Goal: Task Accomplishment & Management: Use online tool/utility

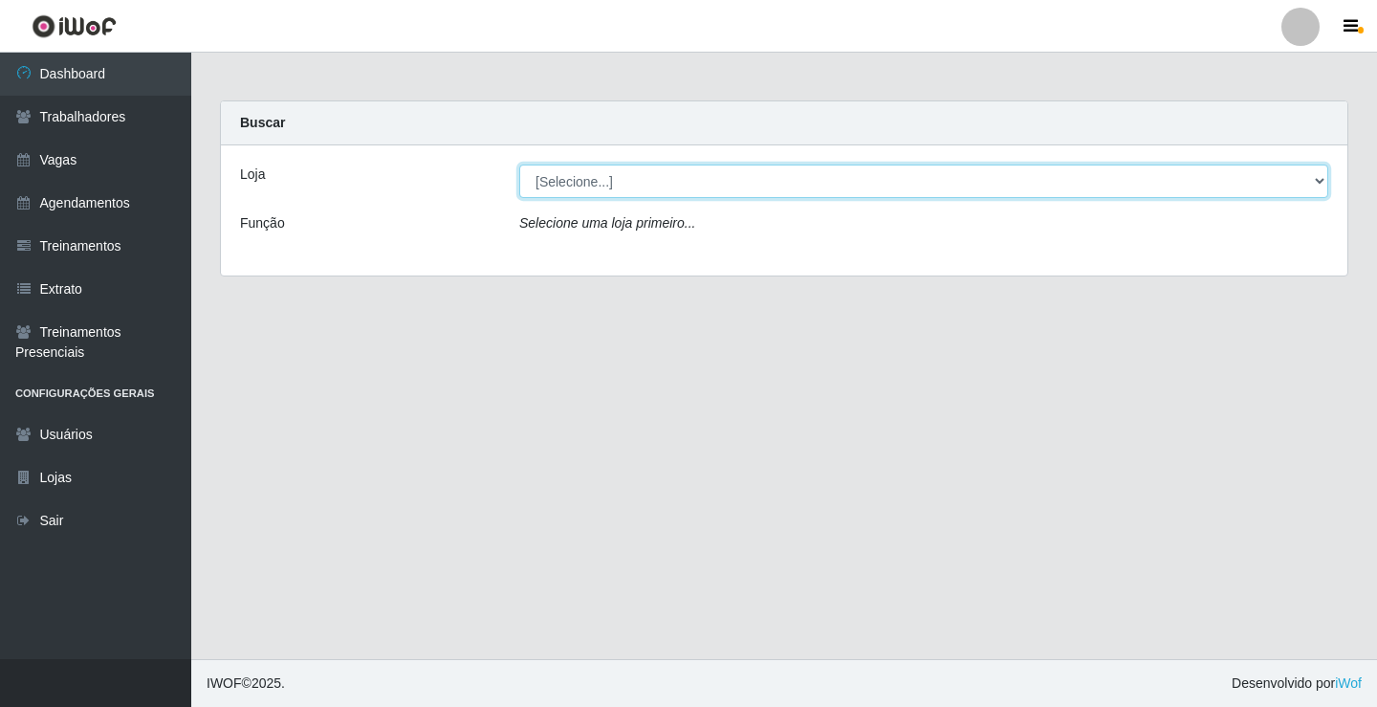
click at [606, 189] on select "[Selecione...] Edilicya Supermercado" at bounding box center [923, 180] width 809 height 33
select select "460"
click at [519, 164] on select "[Selecione...] Edilicya Supermercado" at bounding box center [923, 180] width 809 height 33
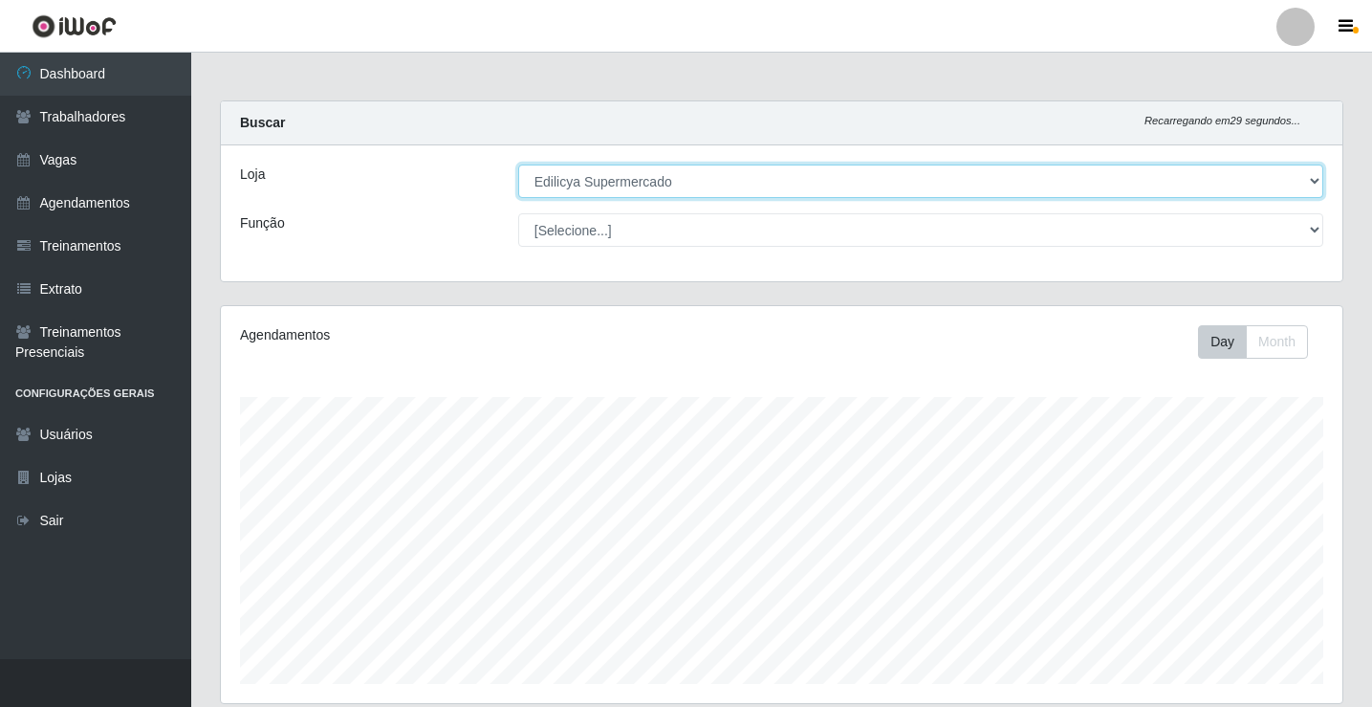
scroll to position [308, 0]
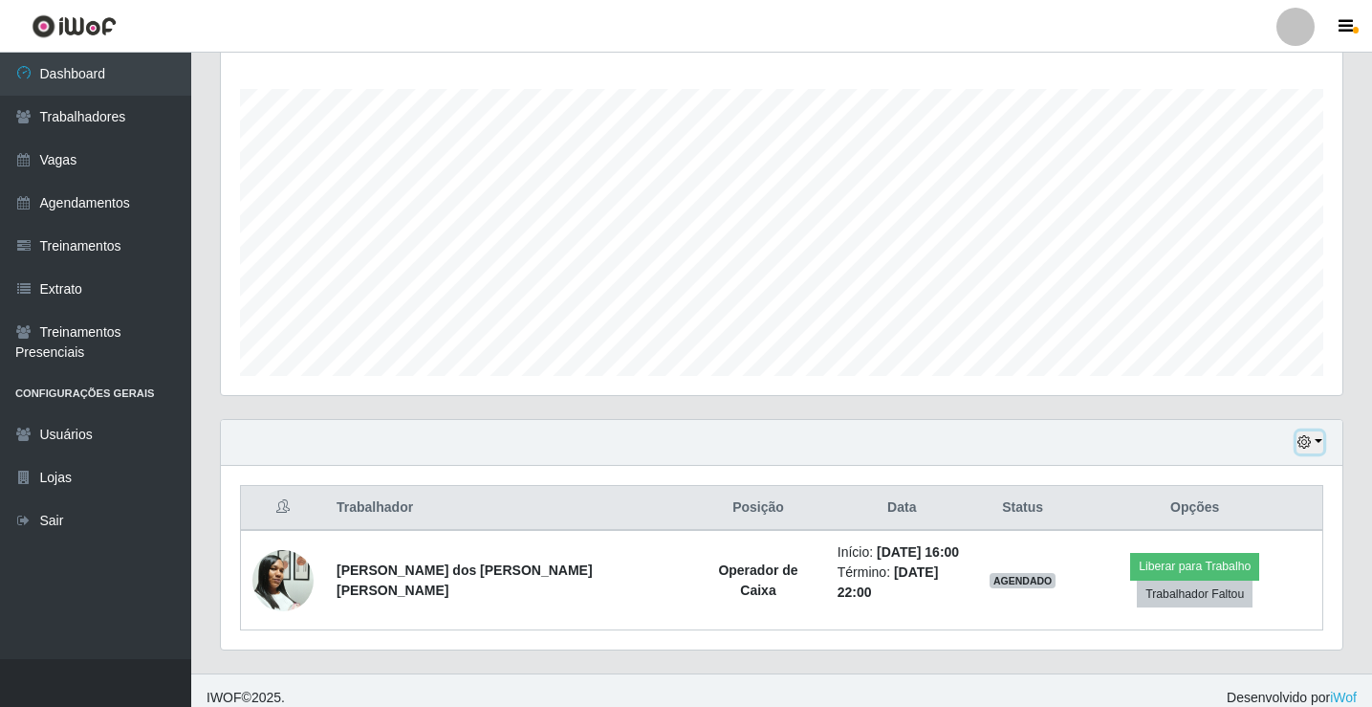
click at [1319, 443] on button "button" at bounding box center [1309, 442] width 27 height 22
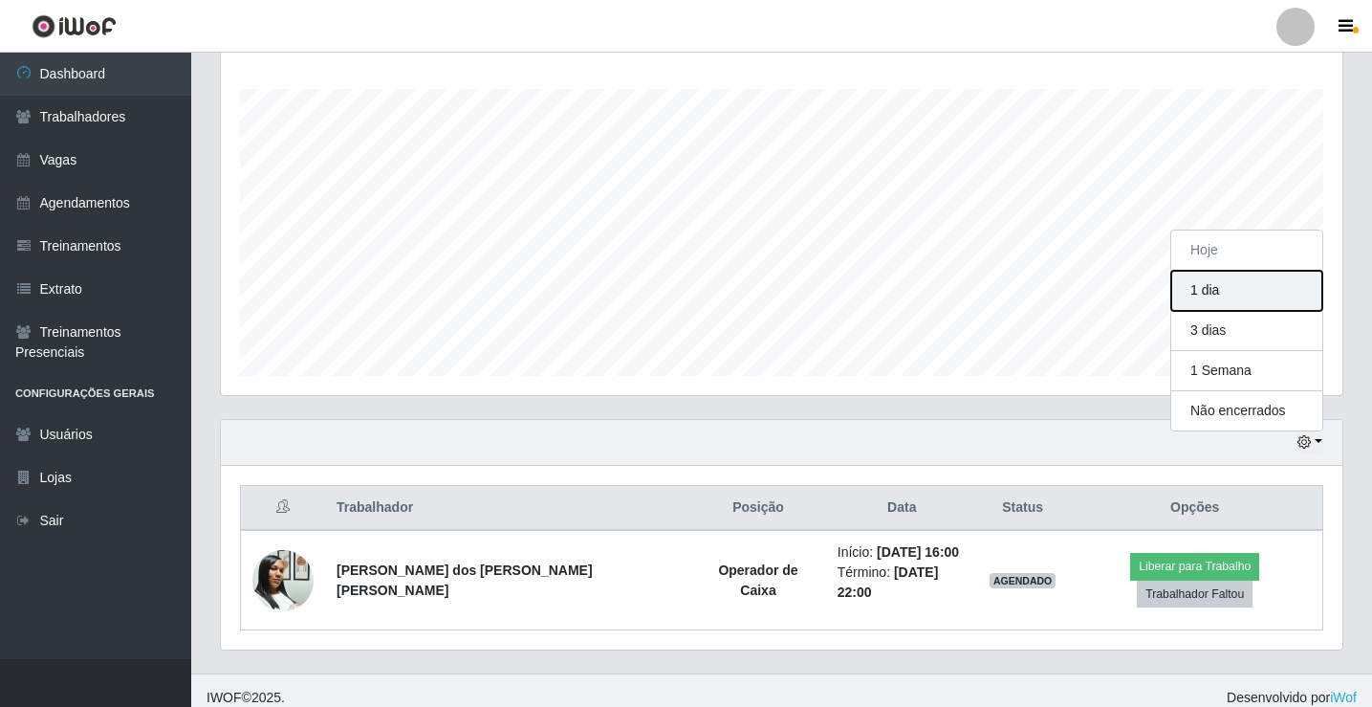
click at [1244, 293] on button "1 dia" at bounding box center [1246, 291] width 151 height 40
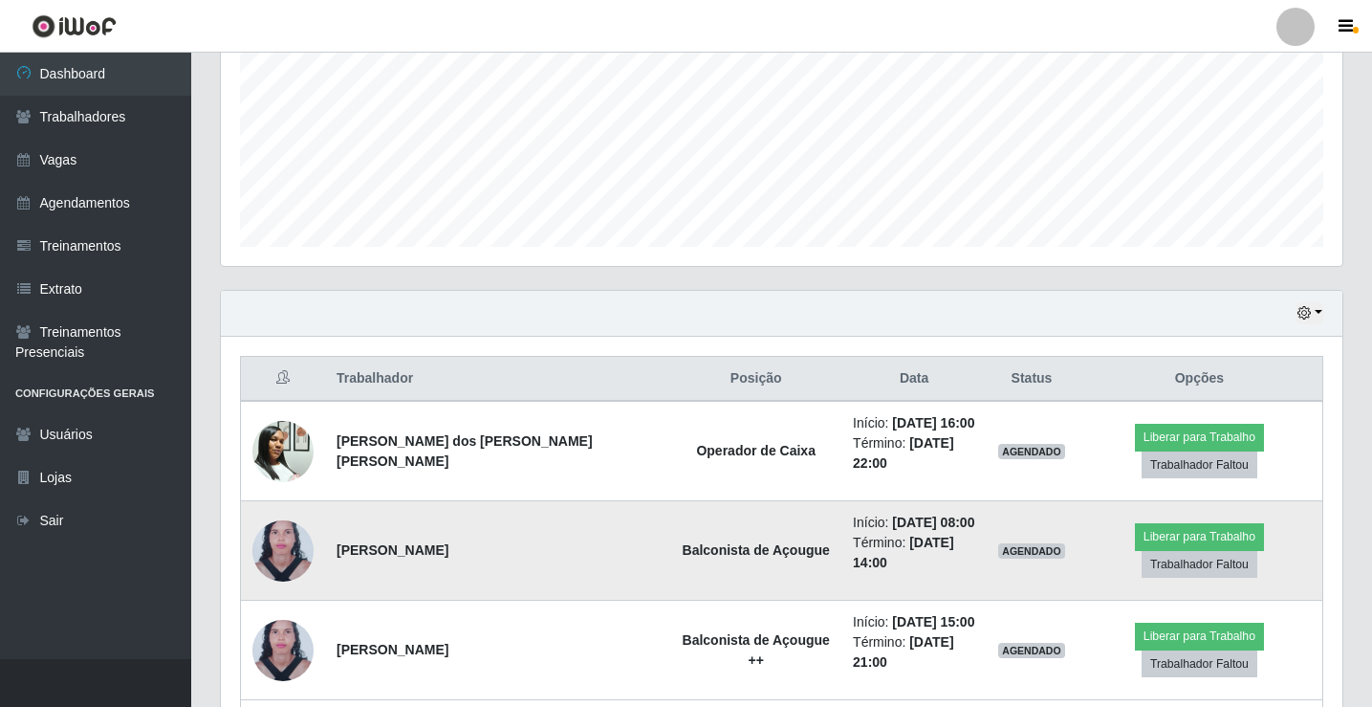
scroll to position [595, 0]
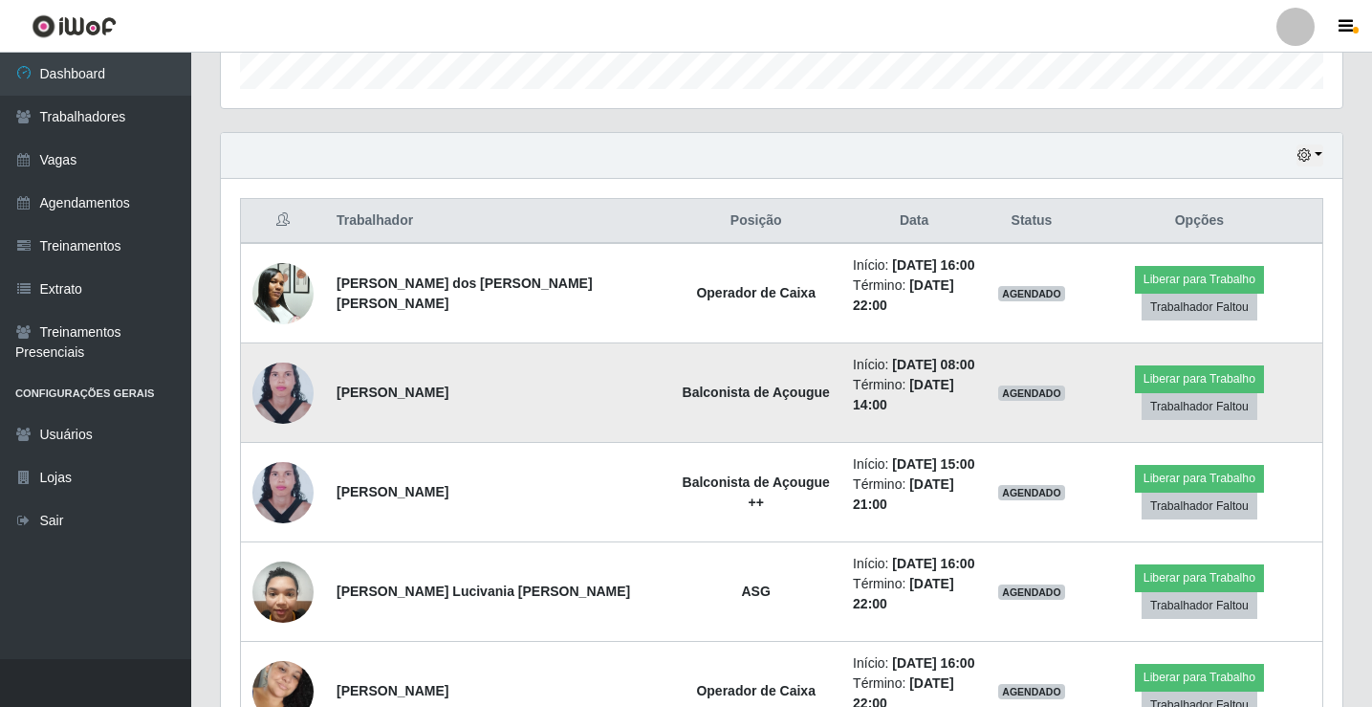
click at [280, 379] on img at bounding box center [282, 392] width 61 height 83
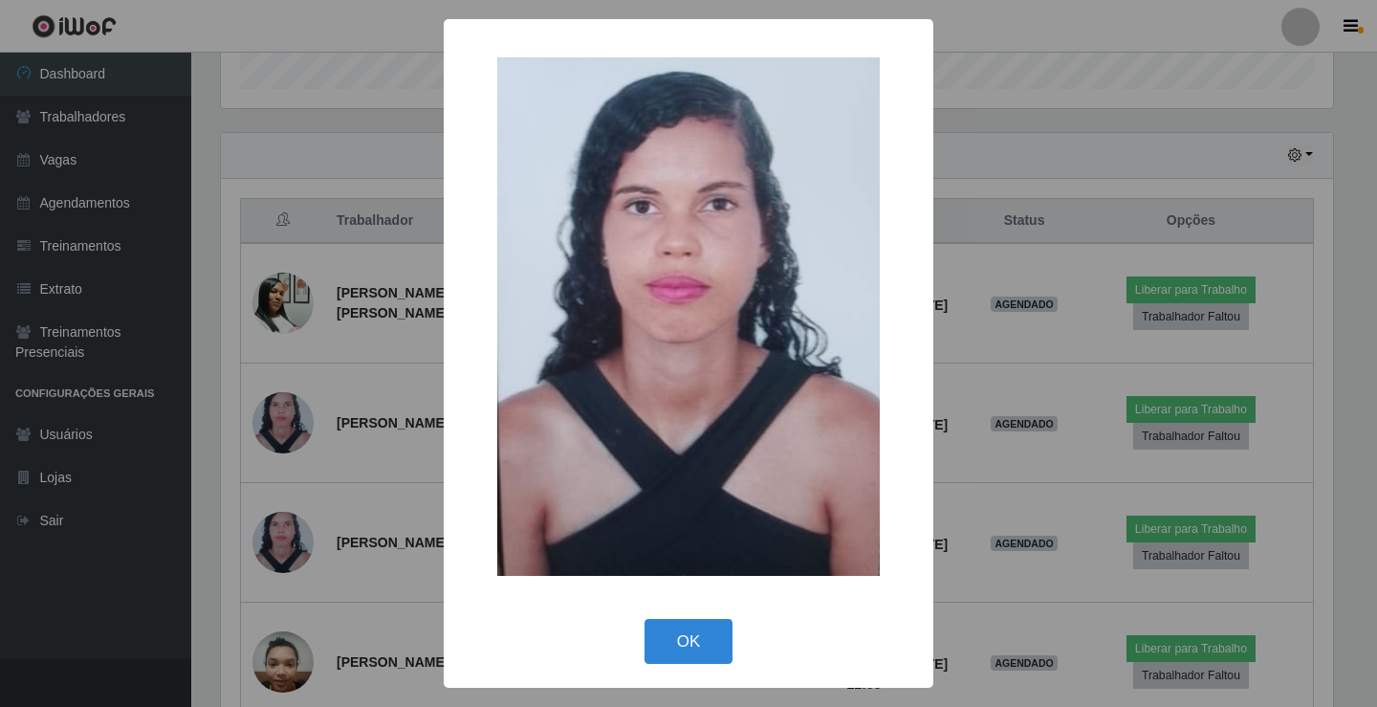
click at [391, 354] on div "× OK Cancel" at bounding box center [688, 353] width 1377 height 707
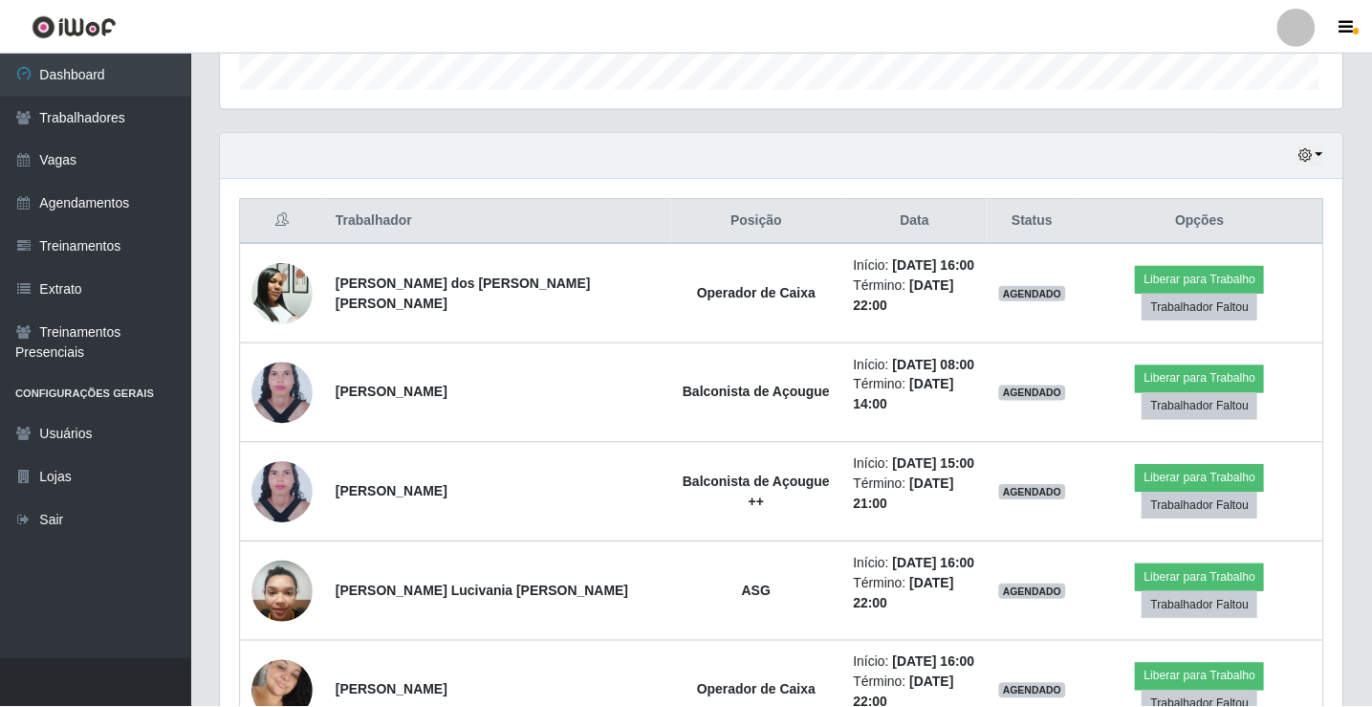
scroll to position [397, 1122]
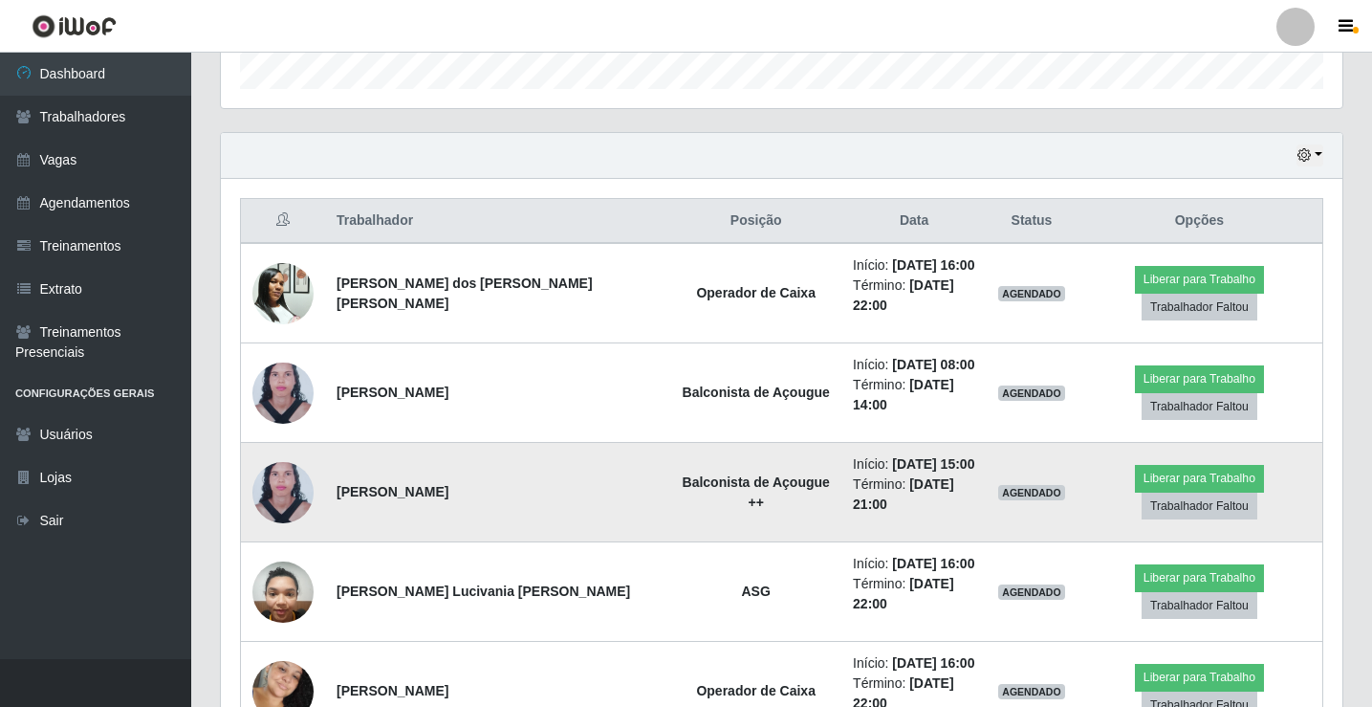
click at [294, 476] on img at bounding box center [282, 491] width 61 height 83
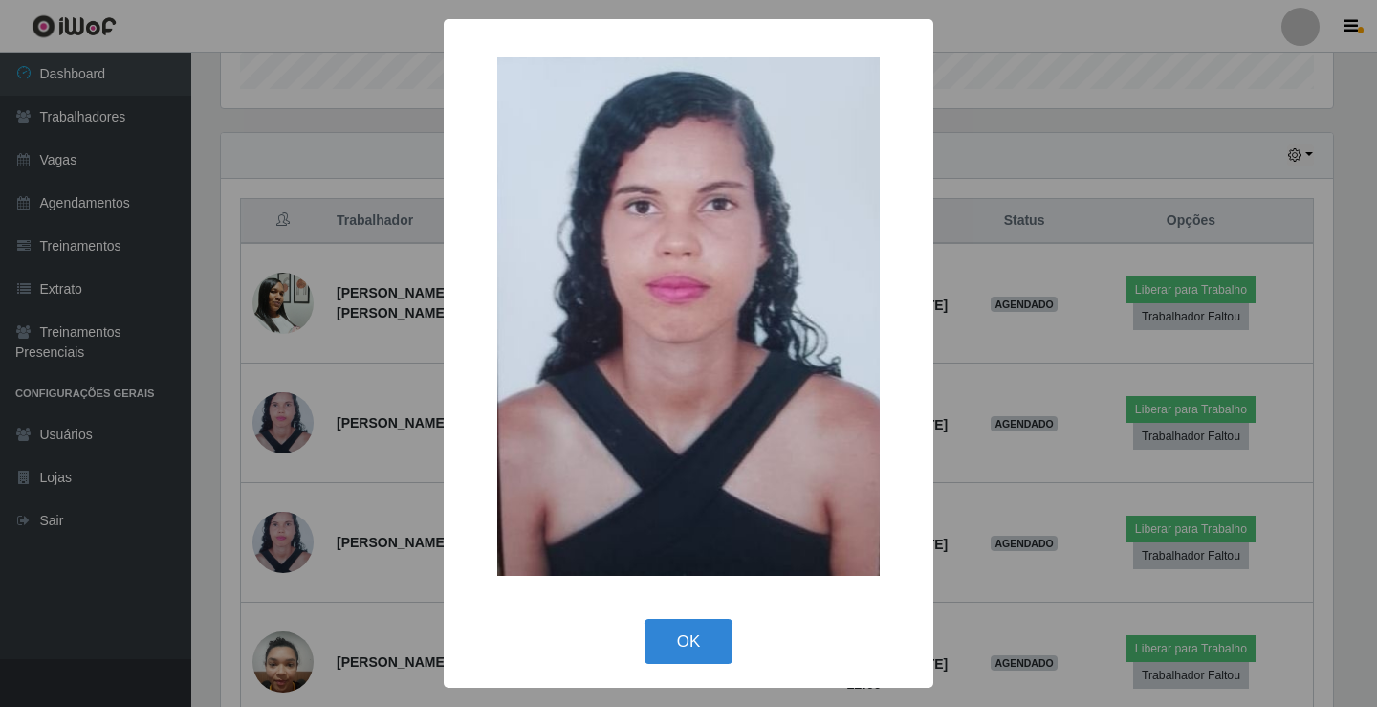
click at [381, 407] on div "× OK Cancel" at bounding box center [688, 353] width 1377 height 707
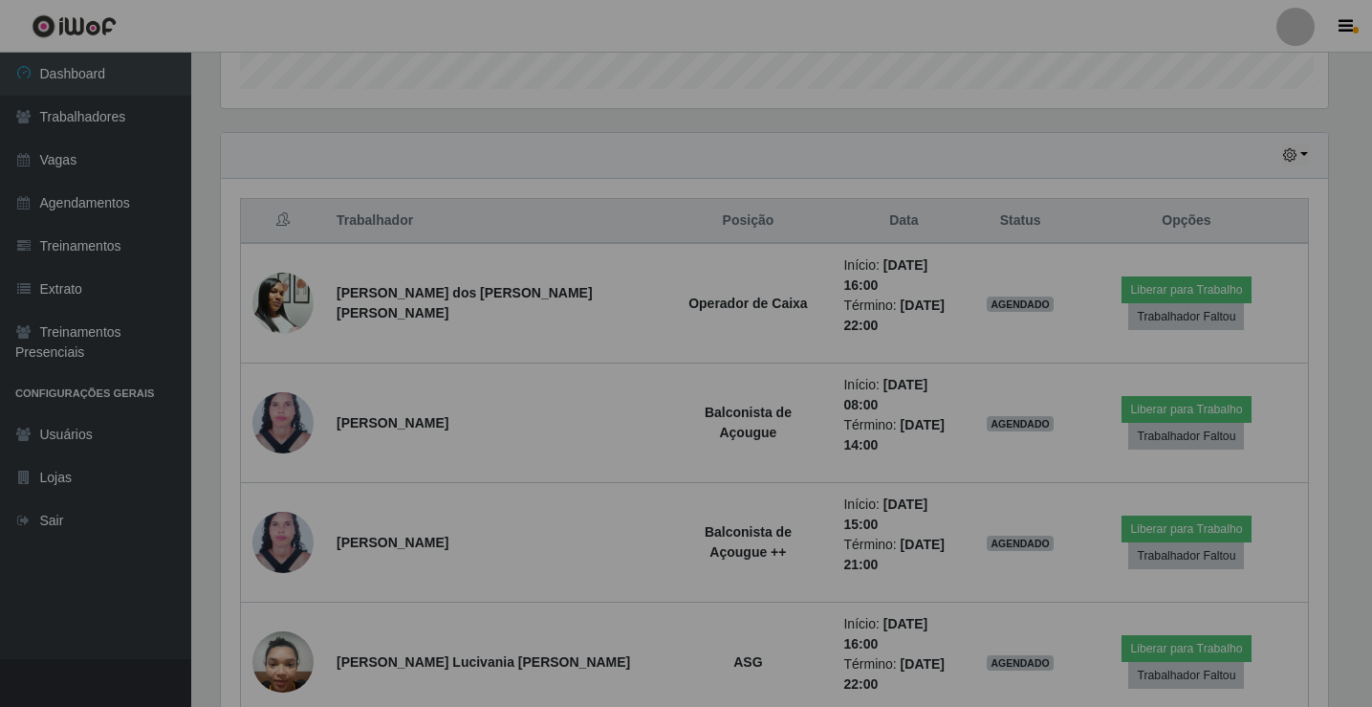
scroll to position [397, 1122]
